Goal: Task Accomplishment & Management: Use online tool/utility

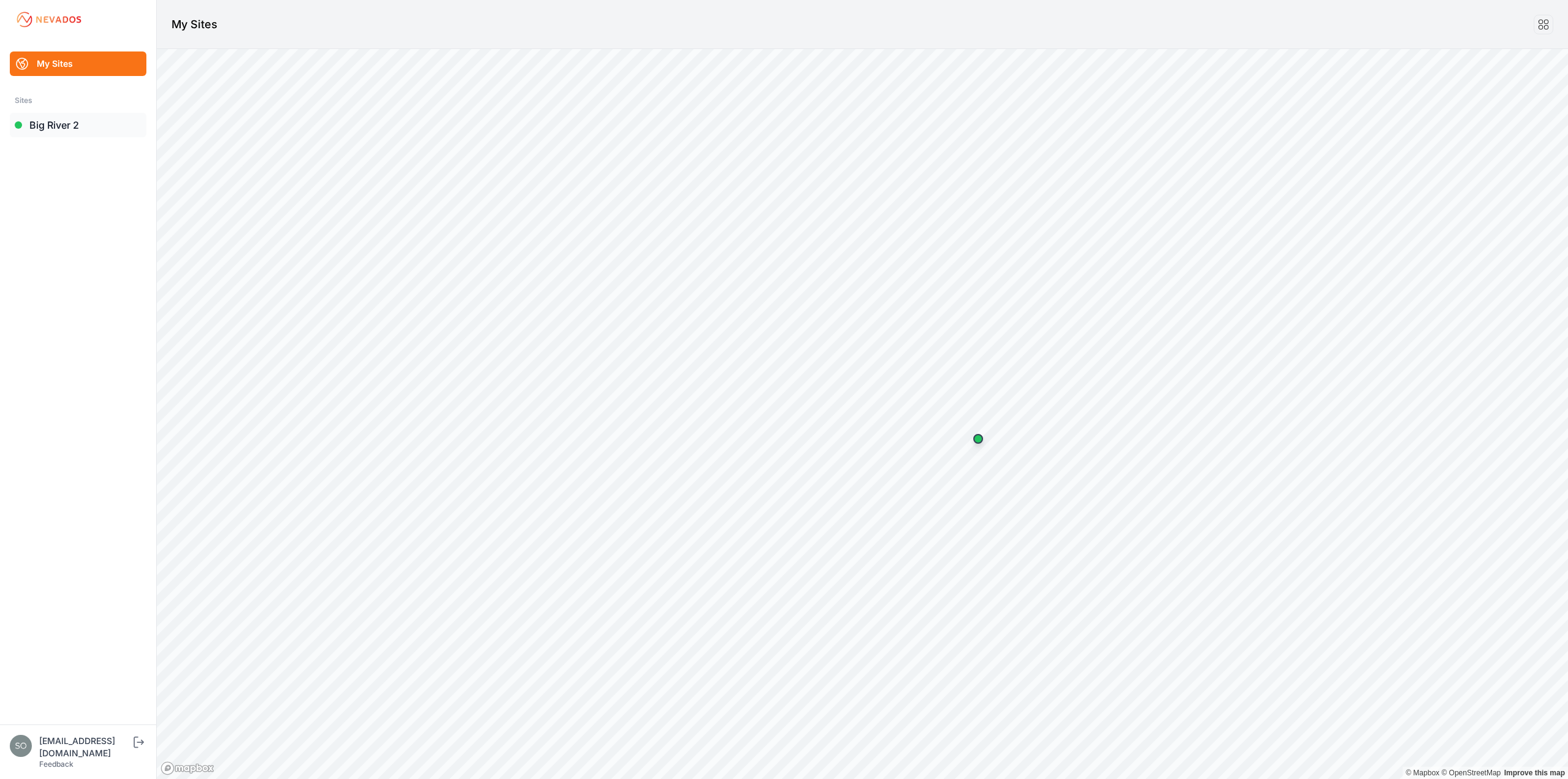
click at [46, 120] on link "Big River 2" at bounding box center [78, 124] width 137 height 24
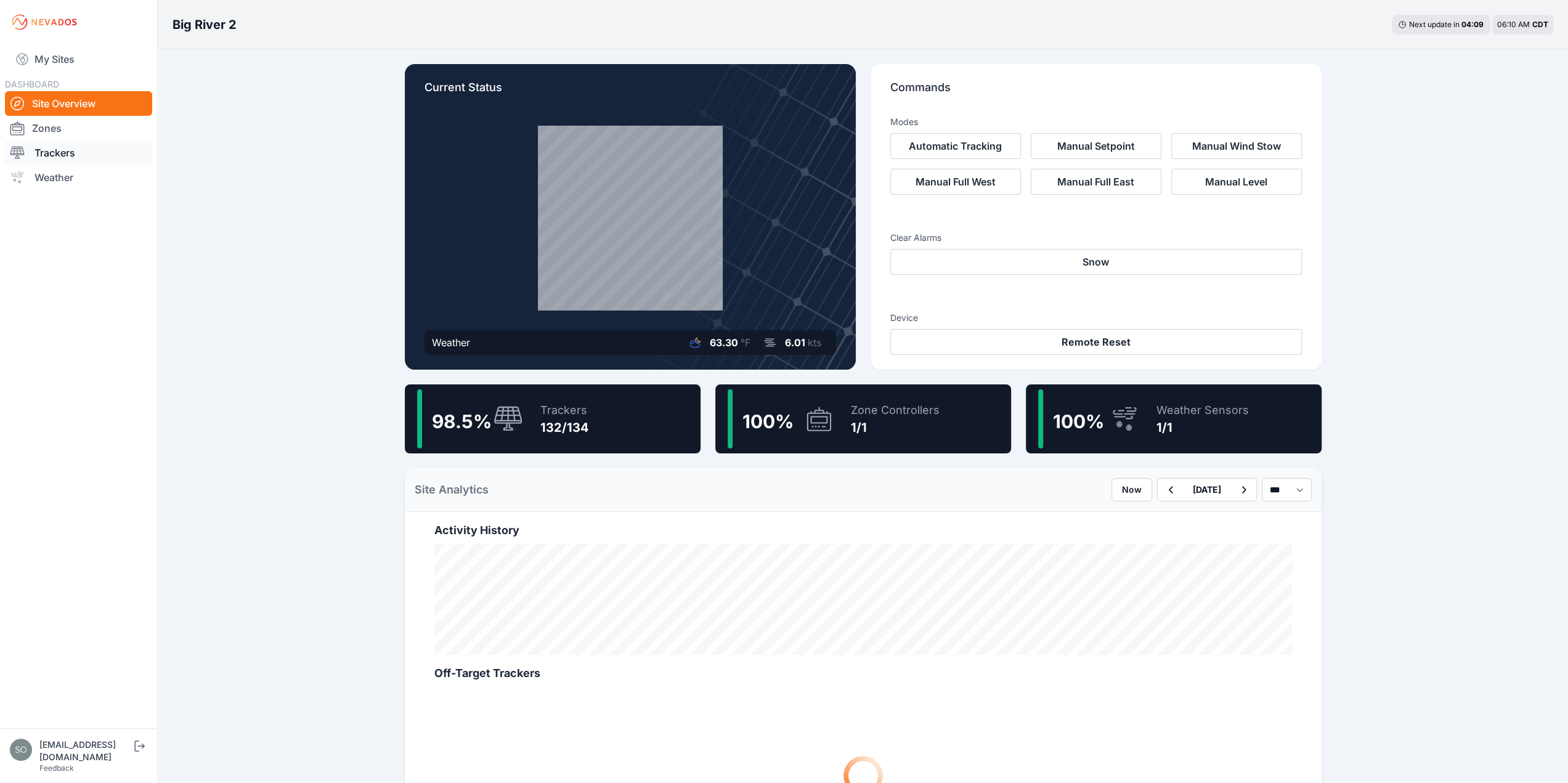
click at [63, 152] on link "Trackers" at bounding box center [79, 152] width 147 height 24
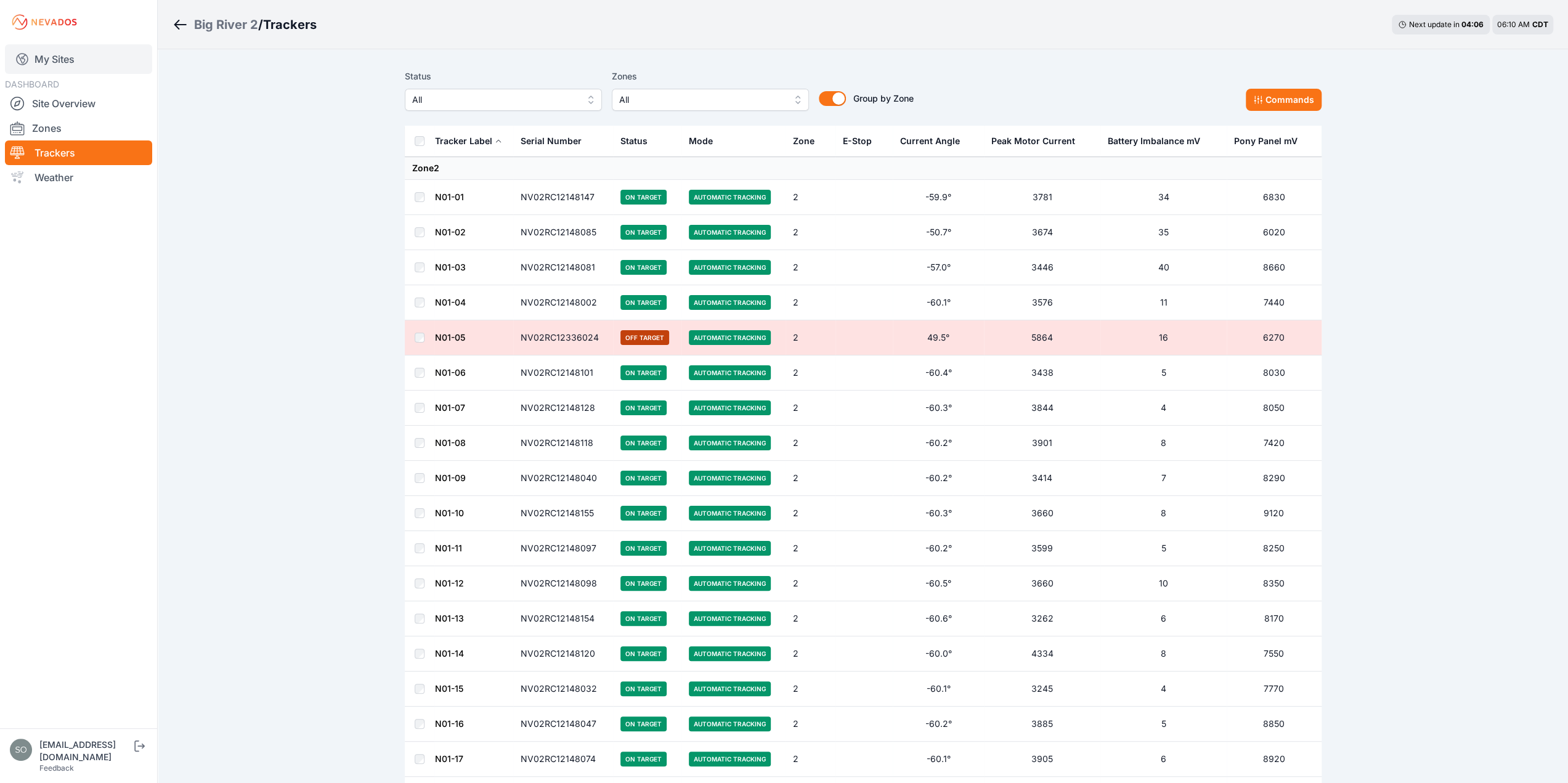
click at [54, 63] on link "My Sites" at bounding box center [79, 58] width 147 height 30
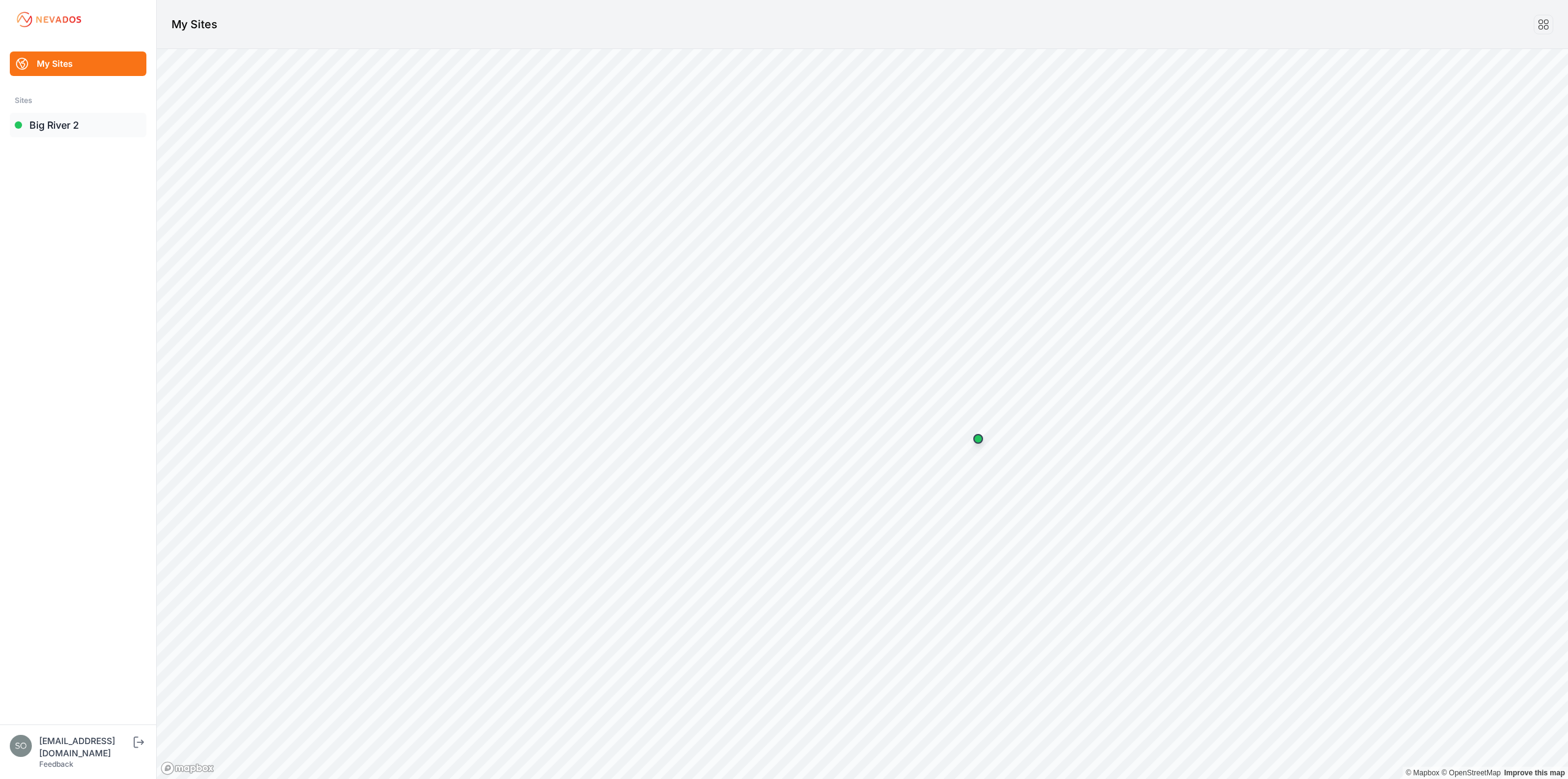
click at [50, 121] on link "Big River 2" at bounding box center [78, 124] width 137 height 24
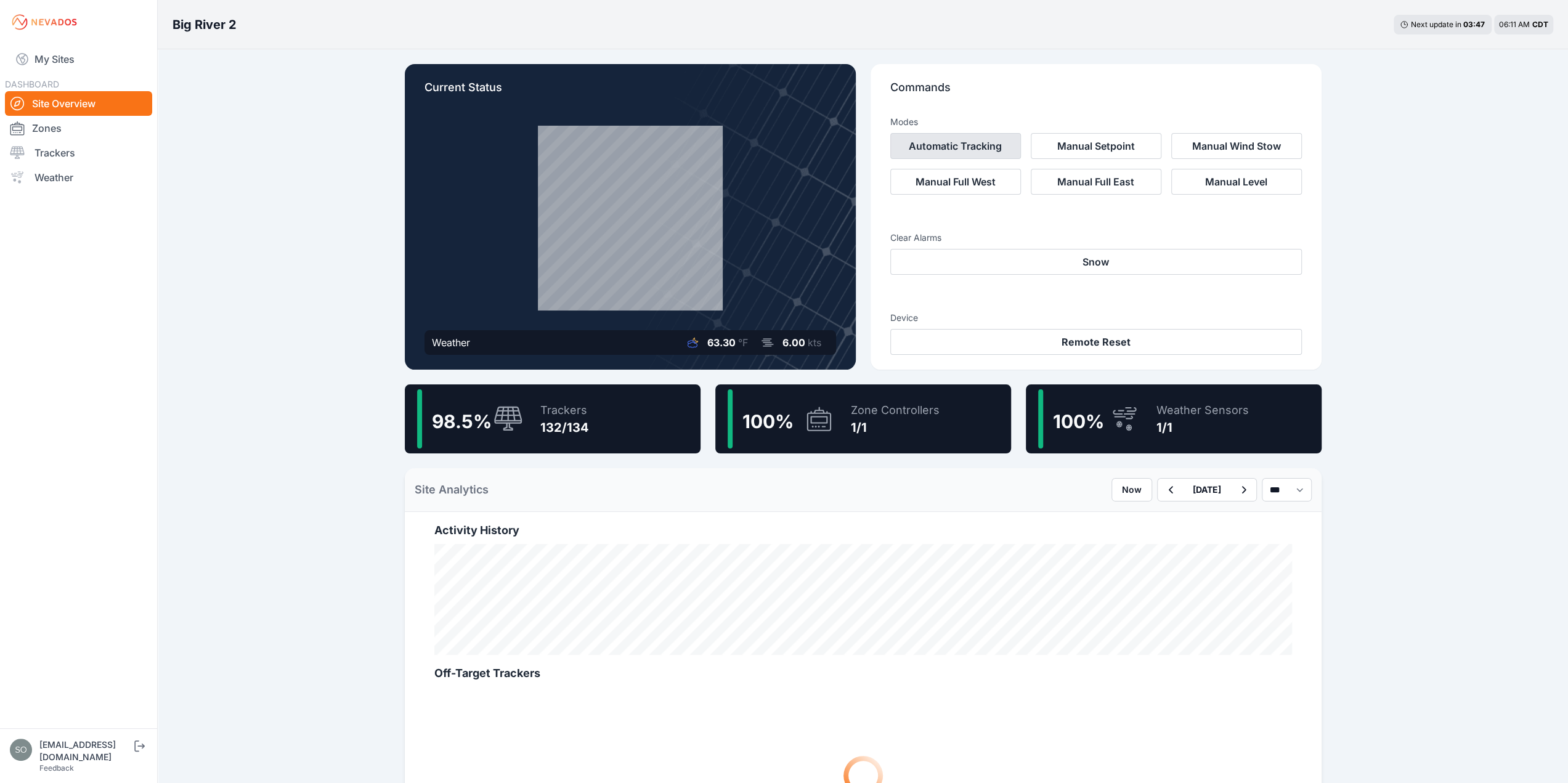
click at [966, 138] on button "Automatic Tracking" at bounding box center [956, 145] width 131 height 26
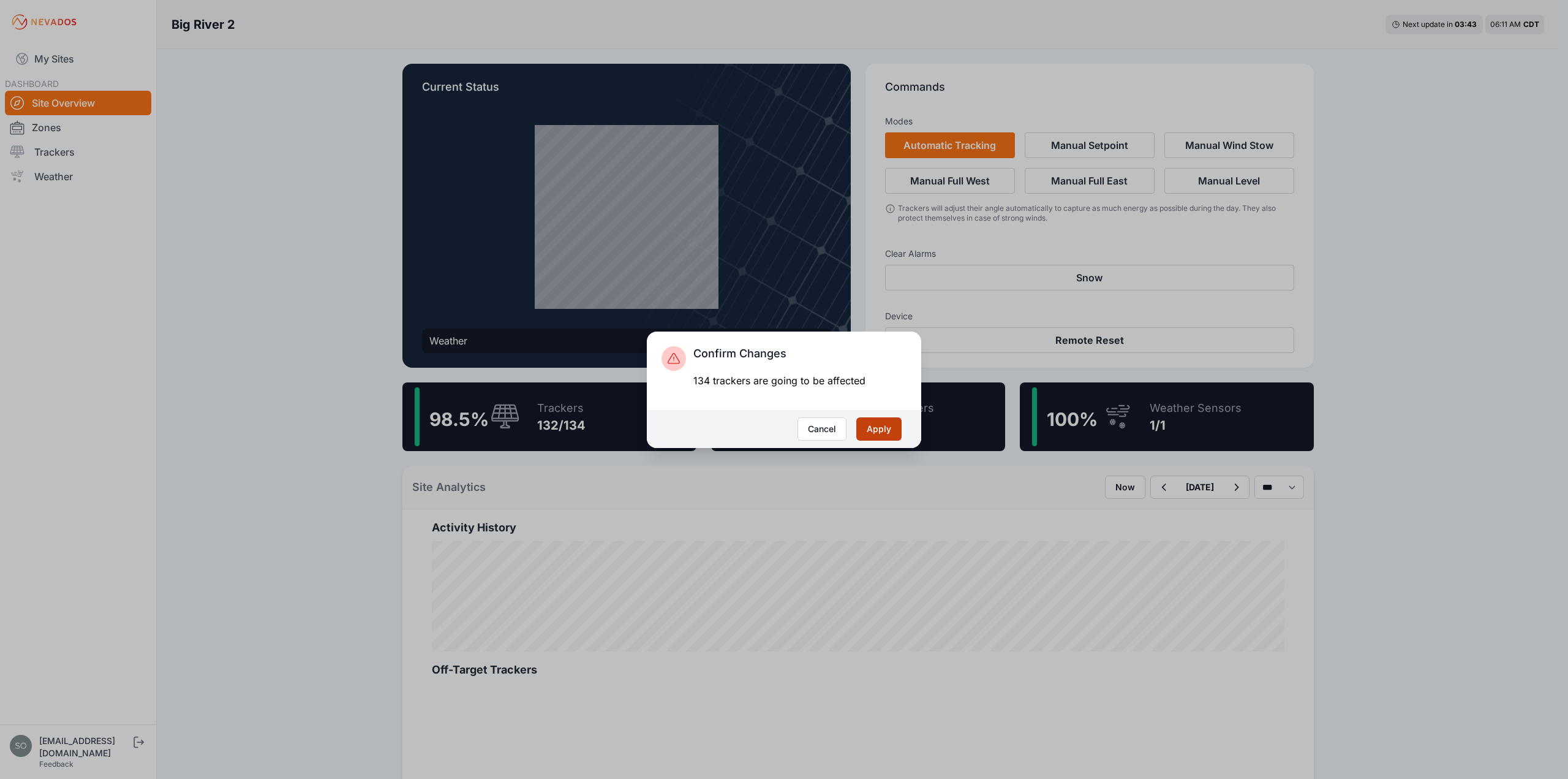
click at [872, 427] on button "Apply" at bounding box center [879, 429] width 45 height 24
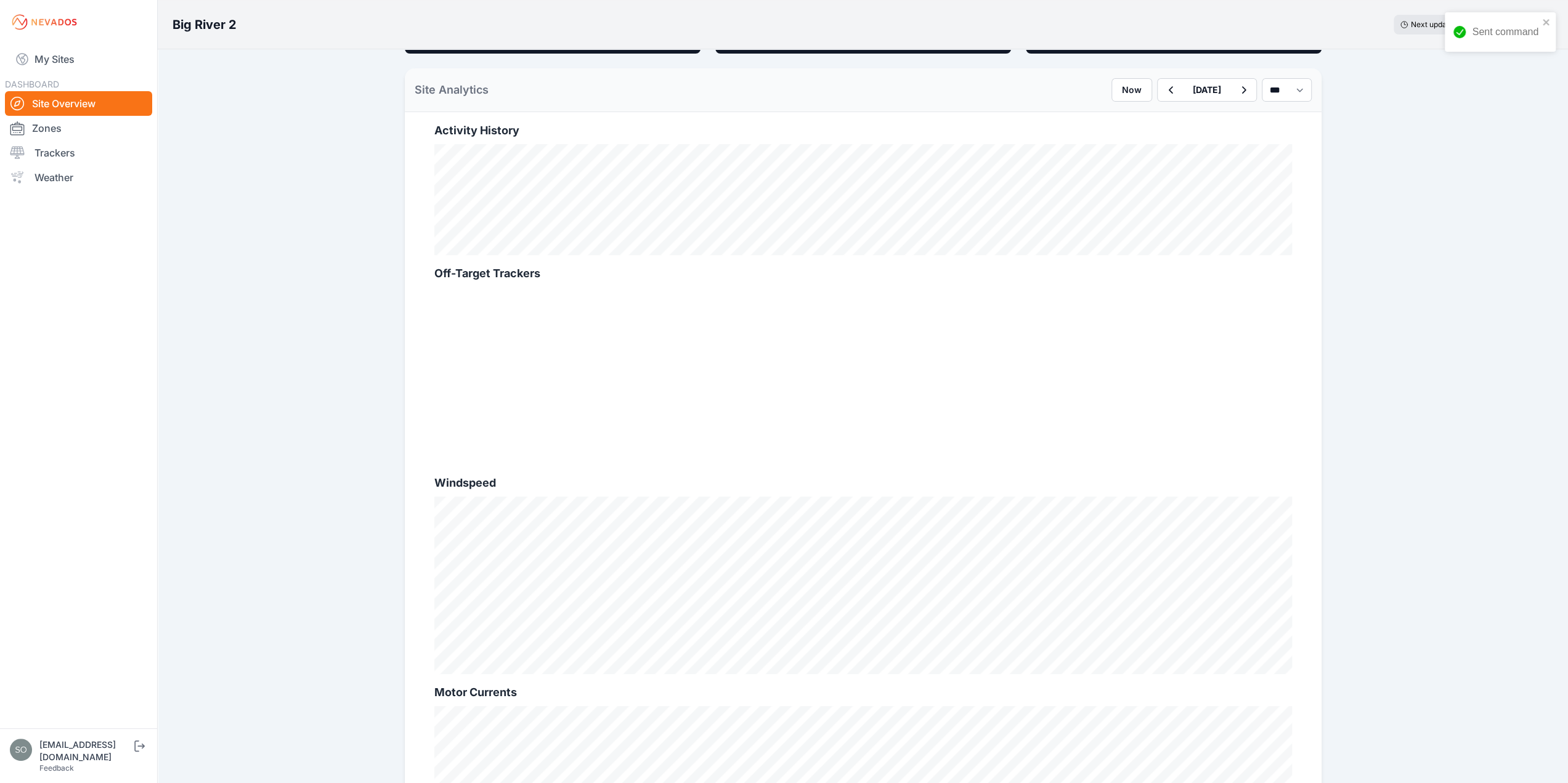
scroll to position [221, 0]
